Goal: Contribute content: Contribute content

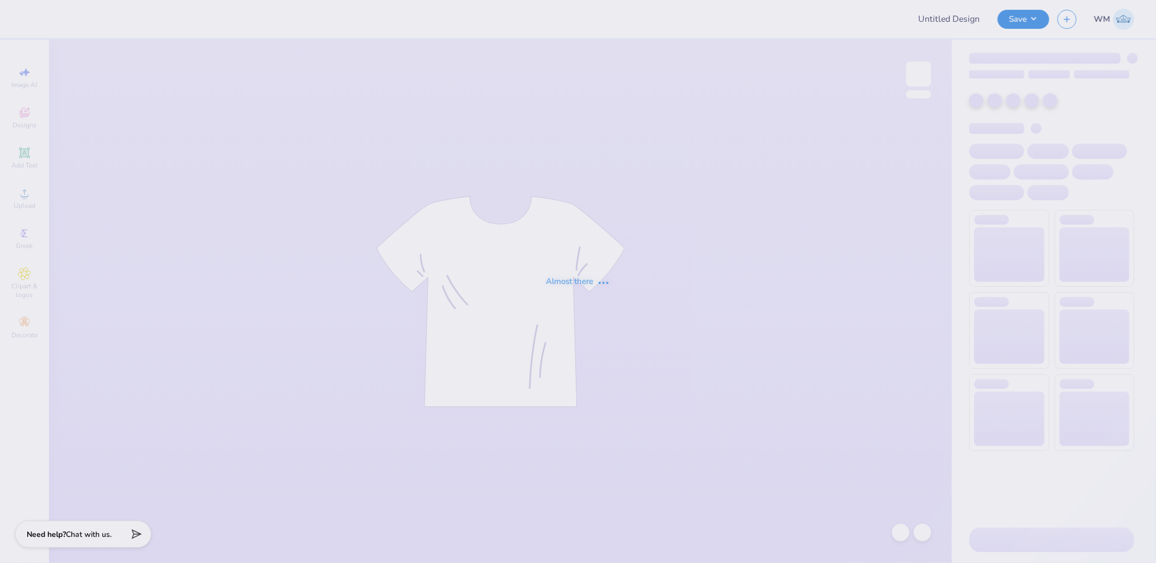
type input "[PERSON_NAME] Dance Club Ballet"
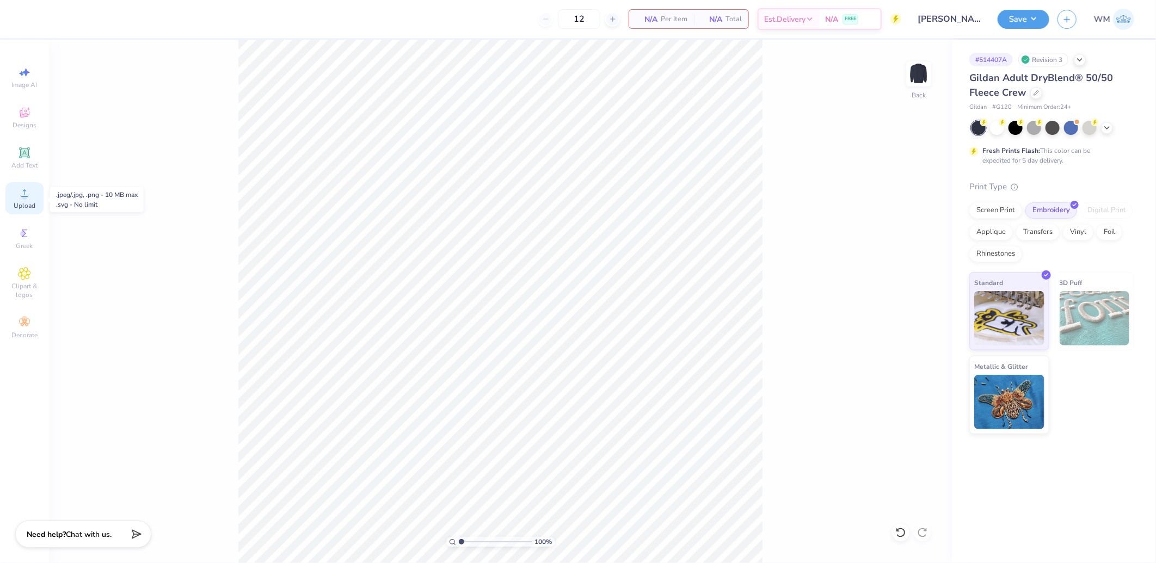
click at [32, 193] on div "Upload" at bounding box center [24, 198] width 38 height 32
click at [917, 267] on input "12.00" at bounding box center [911, 268] width 39 height 15
type input "4.65"
type input "4.01"
type input "8.67"
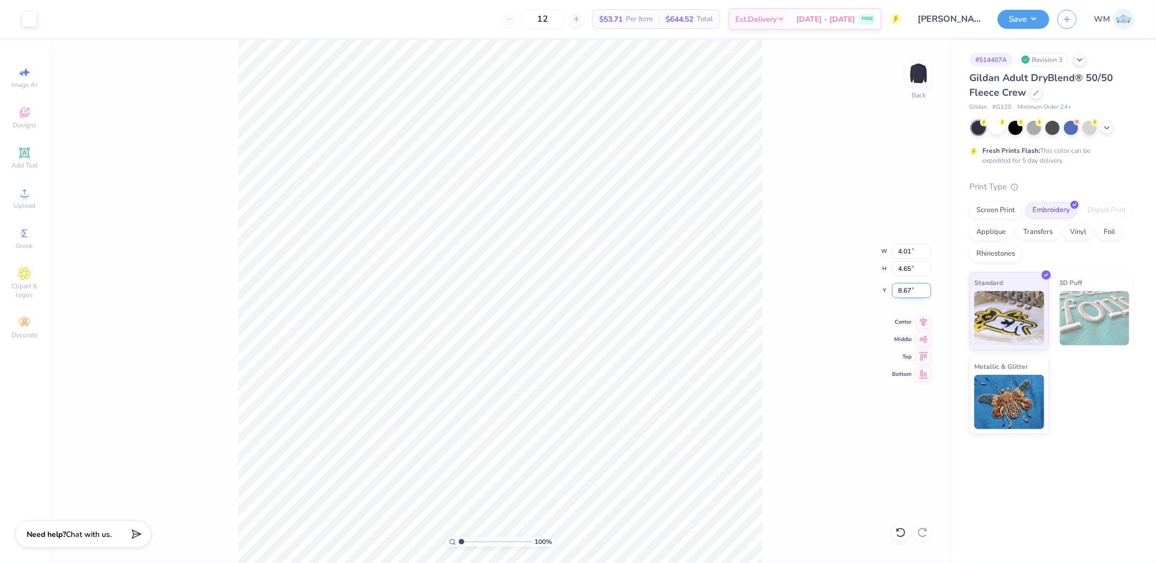
click at [914, 292] on input "8.67" at bounding box center [911, 290] width 39 height 15
type input "3.00"
click at [907, 289] on input "3.00" at bounding box center [911, 290] width 39 height 15
drag, startPoint x: 1044, startPoint y: 23, endPoint x: 1047, endPoint y: 28, distance: 5.9
click at [1044, 23] on button "Save" at bounding box center [1024, 19] width 52 height 19
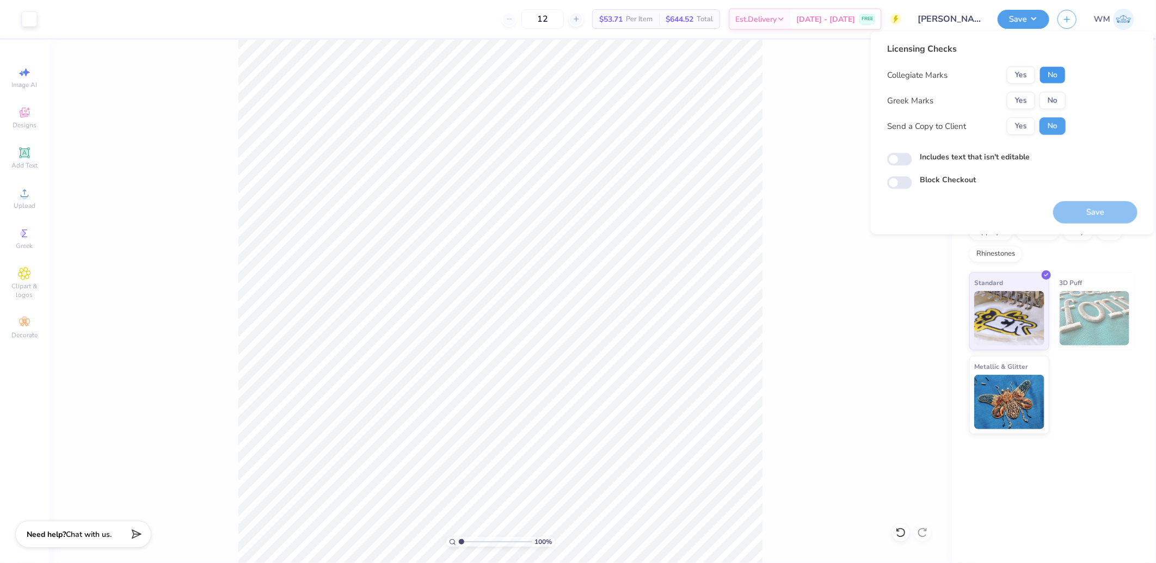
click at [1061, 75] on button "No" at bounding box center [1053, 74] width 26 height 17
click at [1054, 102] on button "No" at bounding box center [1053, 100] width 26 height 17
click at [899, 158] on input "Includes text that isn't editable" at bounding box center [899, 159] width 25 height 13
checkbox input "true"
click at [1093, 215] on button "Save" at bounding box center [1095, 212] width 84 height 22
